Goal: Information Seeking & Learning: Find specific fact

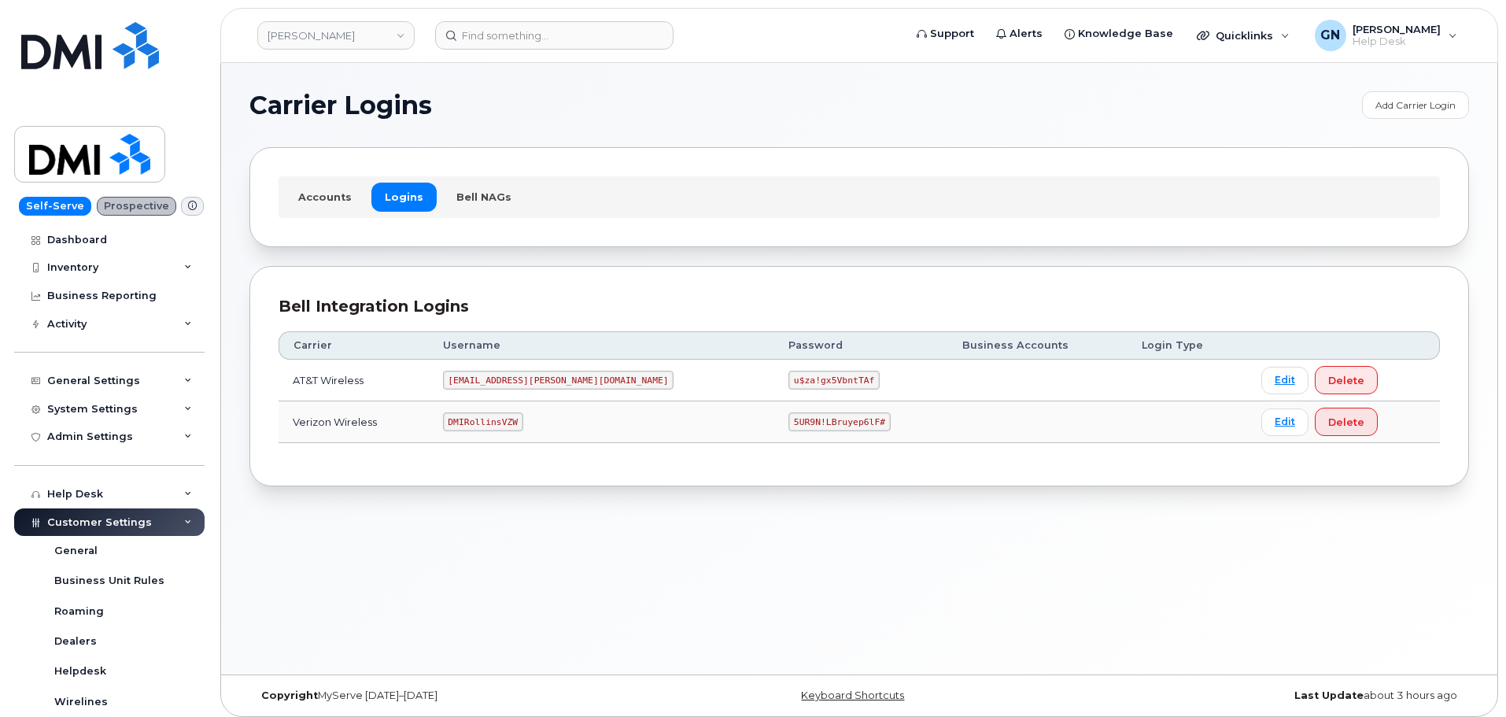
click at [513, 373] on code "[EMAIL_ADDRESS][PERSON_NAME][DOMAIN_NAME]" at bounding box center [558, 380] width 231 height 19
click at [515, 377] on code "[EMAIL_ADDRESS][PERSON_NAME][DOMAIN_NAME]" at bounding box center [558, 380] width 231 height 19
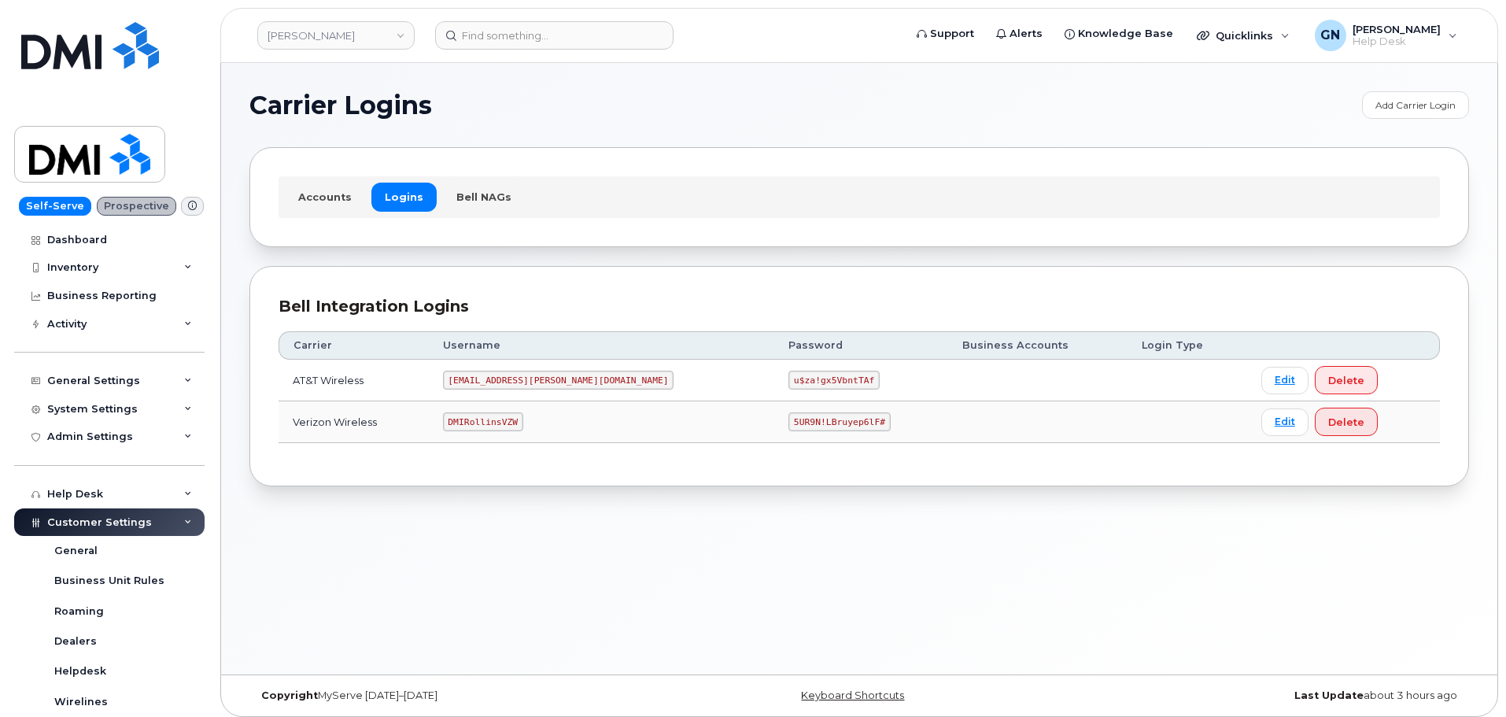
click at [788, 378] on code "u$za!gx5VbntTAf" at bounding box center [833, 380] width 91 height 19
click at [788, 381] on code "u$za!gx5VbntTAf" at bounding box center [833, 380] width 91 height 19
click at [788, 382] on code "u$za!gx5VbntTAf" at bounding box center [833, 380] width 91 height 19
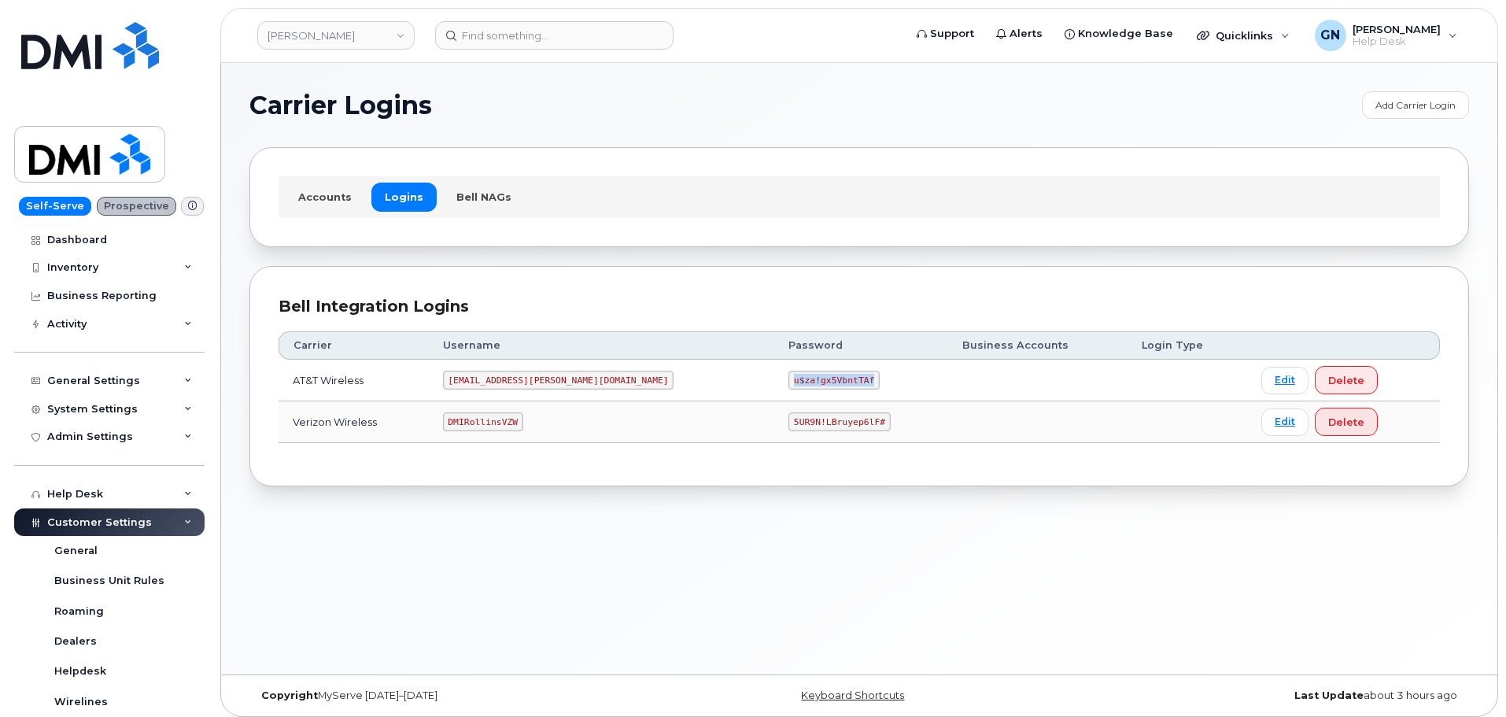
click at [788, 382] on code "u$za!gx5VbntTAf" at bounding box center [833, 380] width 91 height 19
copy code "u$za!gx5VbntTAf"
